Goal: Go to known website: Access a specific website the user already knows

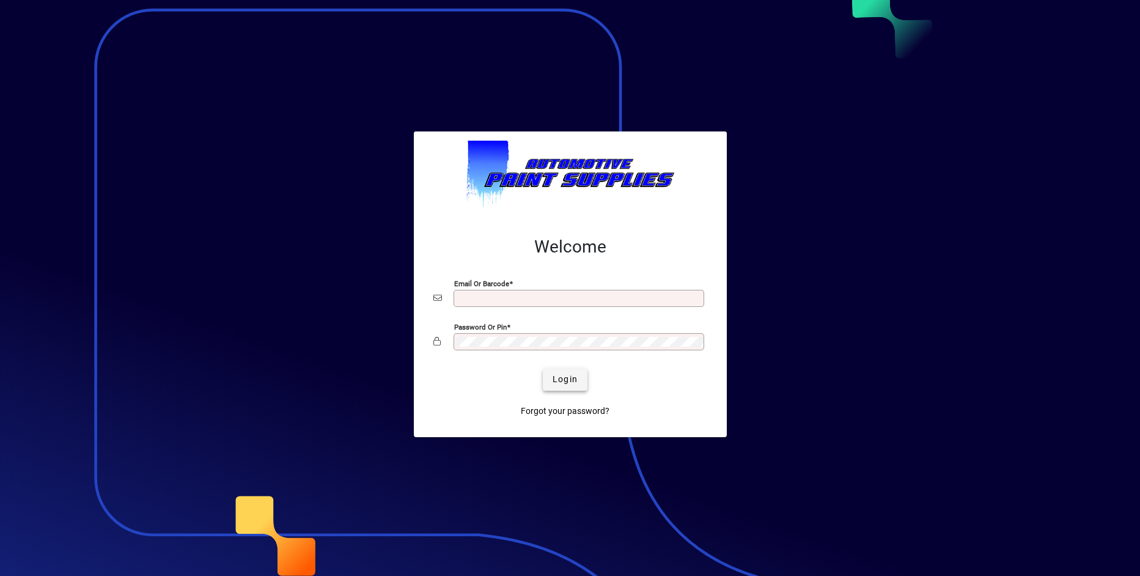
type input "**********"
click at [576, 379] on span "Login" at bounding box center [564, 379] width 25 height 13
